Goal: Task Accomplishment & Management: Manage account settings

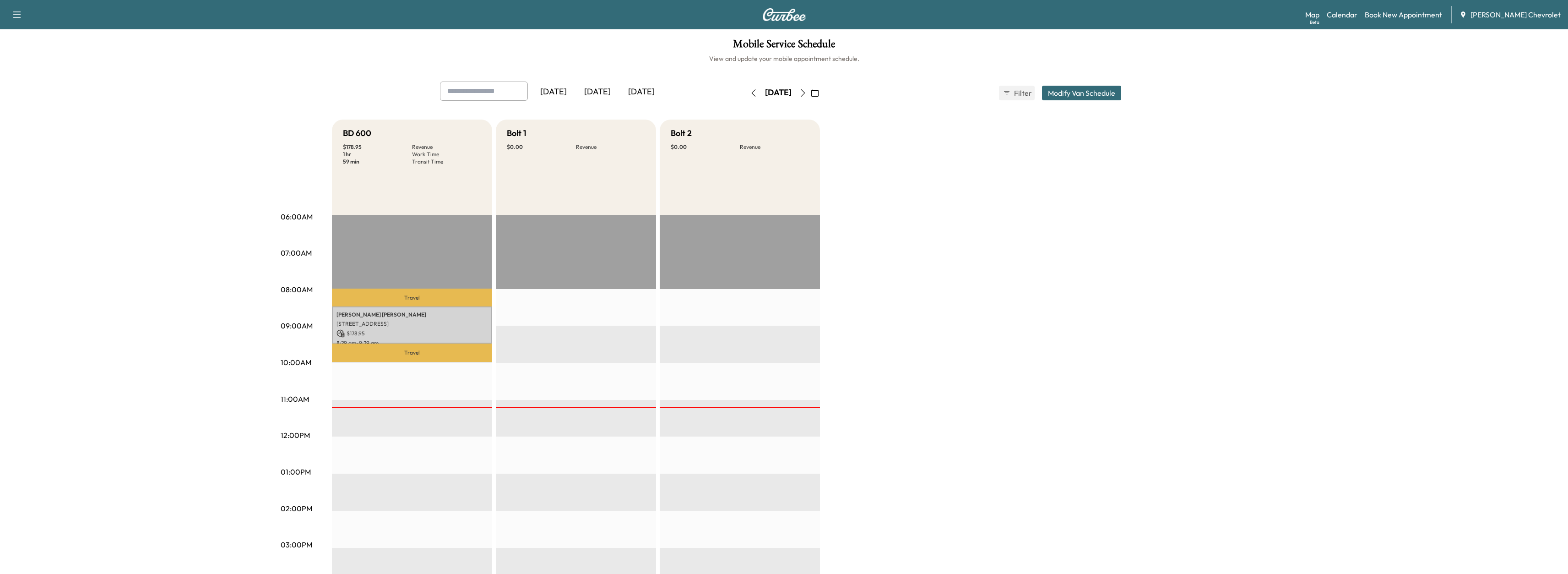
click at [807, 96] on icon "button" at bounding box center [803, 93] width 7 height 7
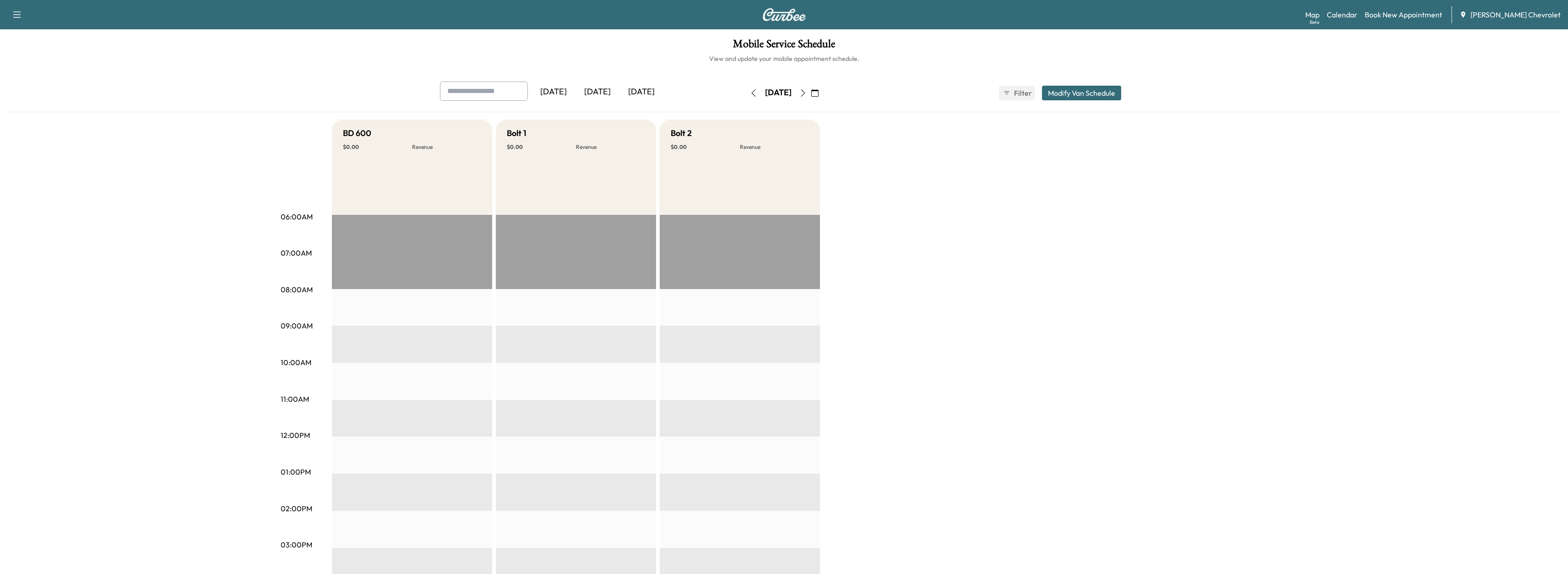
click at [200, 132] on div "Yesterday Today Tomorrow Tuesday, August 19 August 2025 S M T W T F S 27 28 29 …" at bounding box center [784, 444] width 1550 height 725
